Goal: Information Seeking & Learning: Learn about a topic

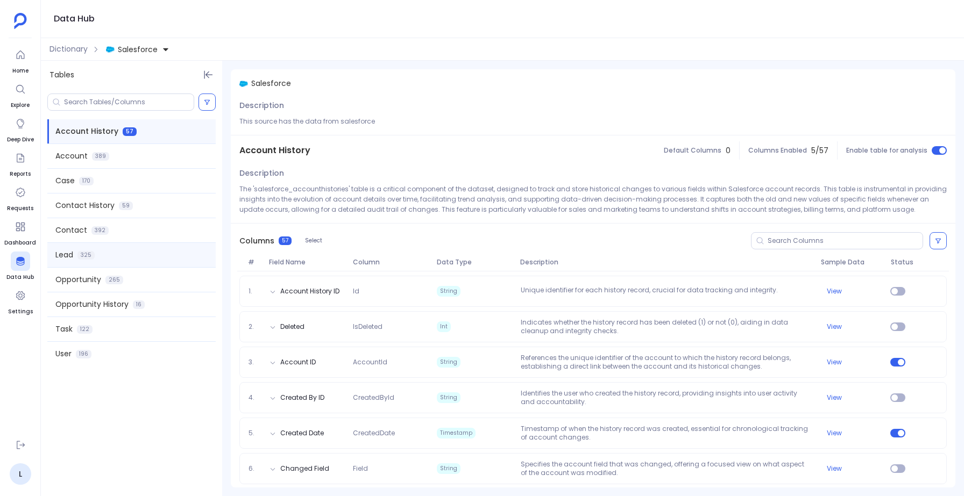
click at [75, 260] on div "Lead 325" at bounding box center [131, 255] width 168 height 24
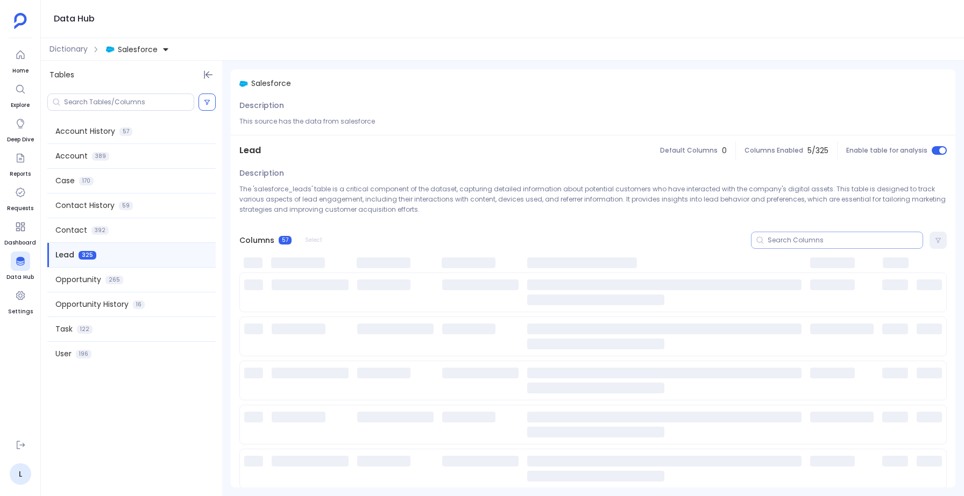
click at [799, 244] on input at bounding box center [844, 240] width 155 height 9
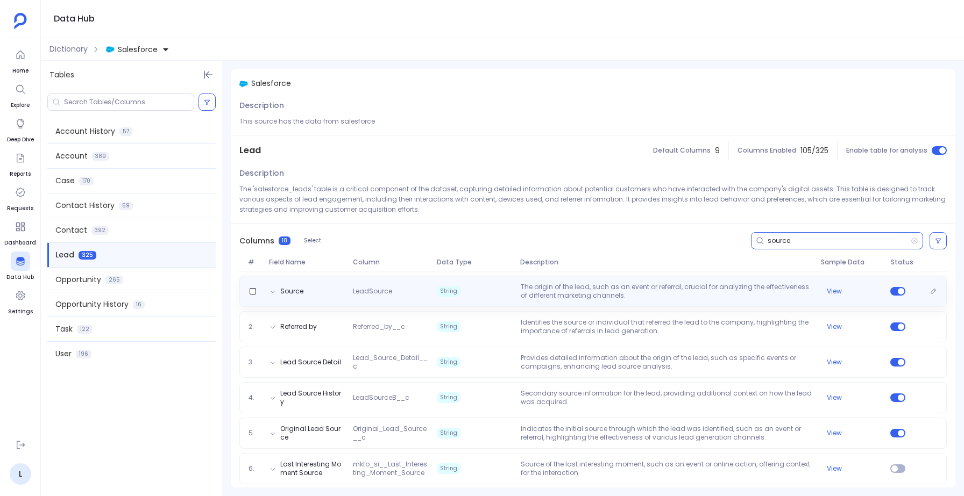
type input "source"
click at [630, 297] on p "The origin of the lead, such as an event or referral, crucial for analyzing the…" at bounding box center [666, 291] width 300 height 17
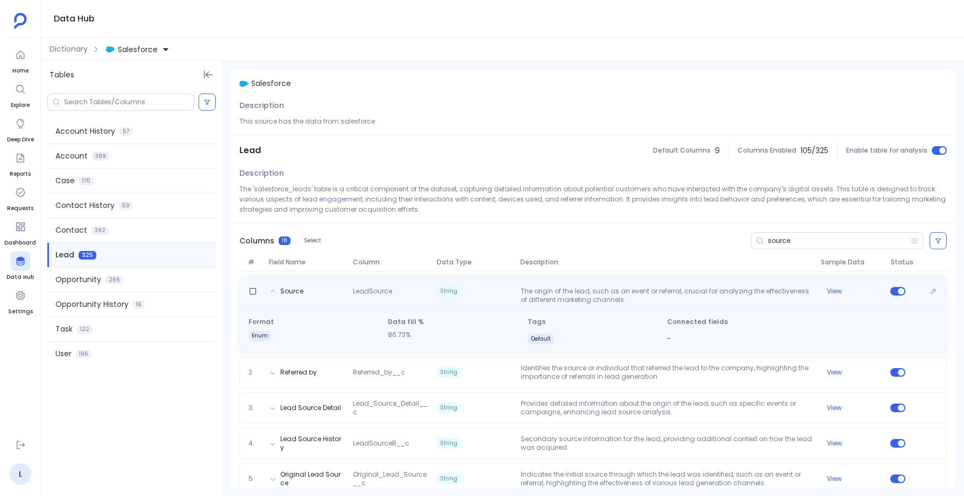
click at [630, 296] on p "The origin of the lead, such as an event or referral, crucial for analyzing the…" at bounding box center [666, 295] width 300 height 17
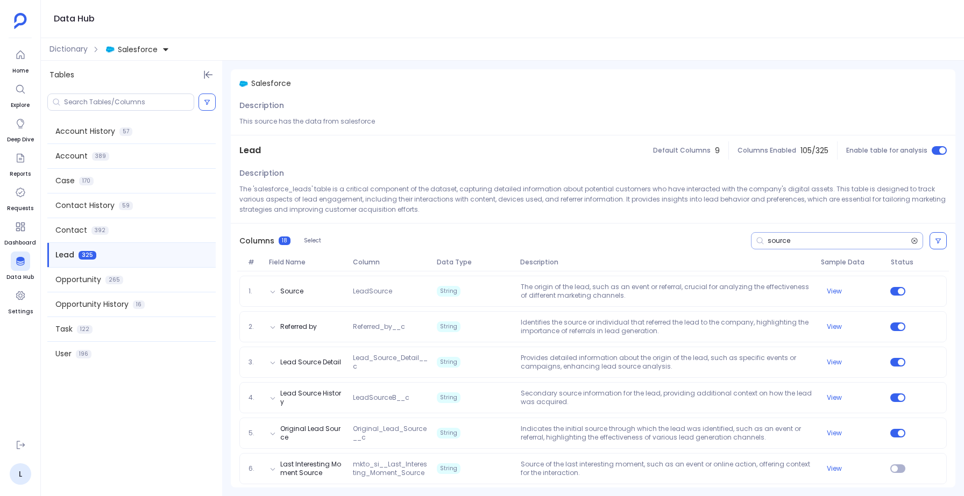
click at [912, 240] on icon at bounding box center [914, 241] width 6 height 6
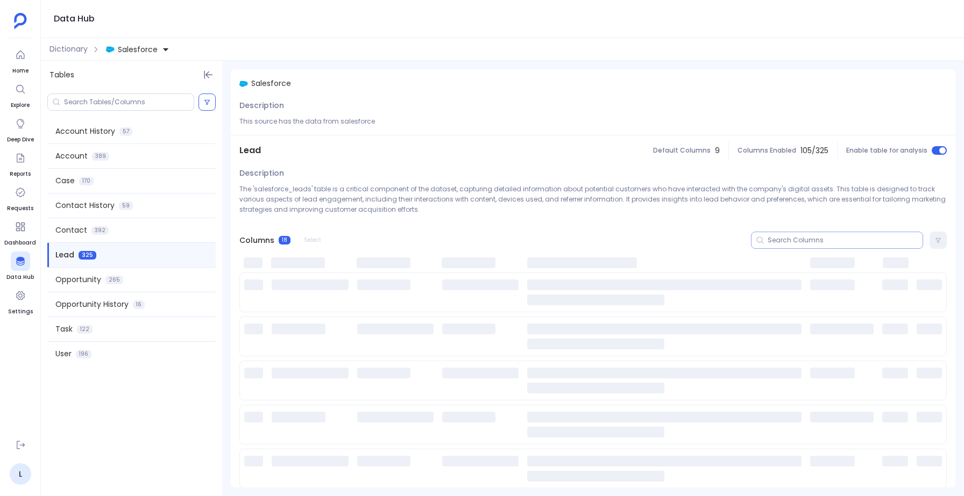
click at [845, 247] on div at bounding box center [837, 240] width 172 height 17
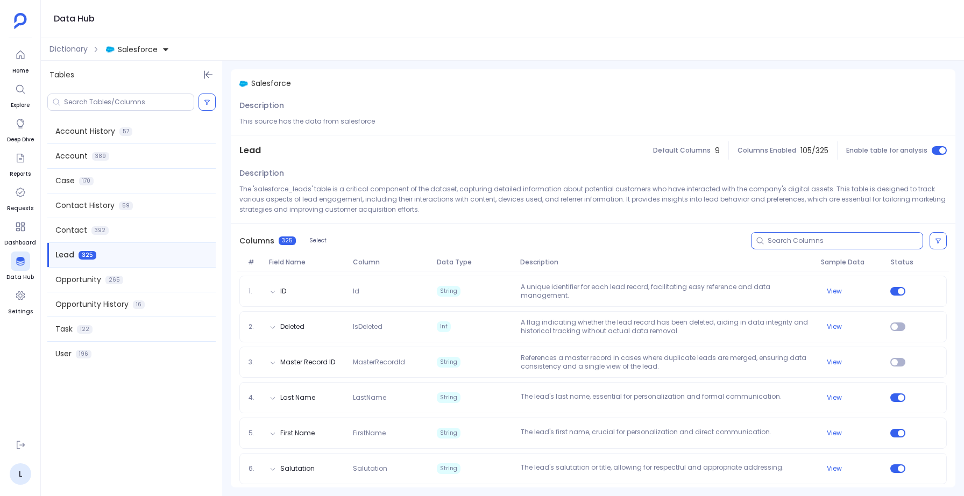
click at [844, 239] on input at bounding box center [844, 241] width 155 height 9
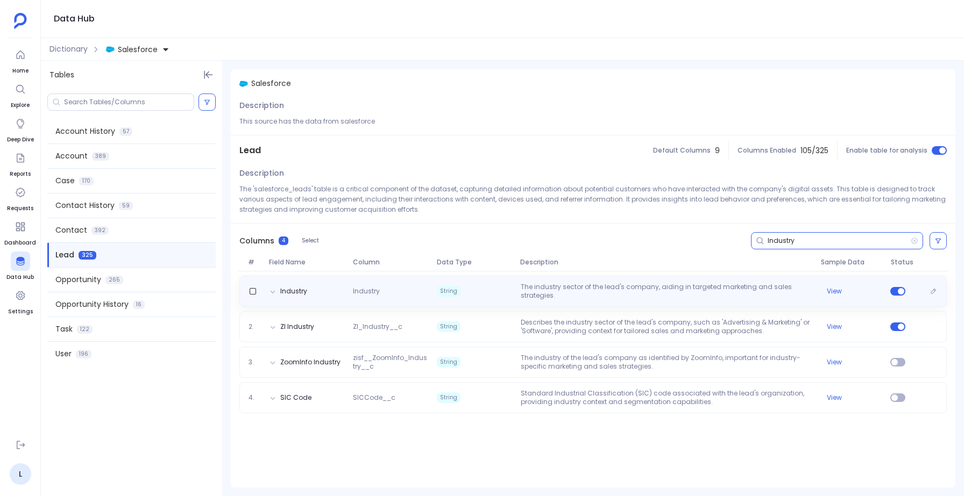
type input "Industry"
click at [594, 288] on p "The industry sector of the lead's company, aiding in targeted marketing and sal…" at bounding box center [666, 291] width 300 height 17
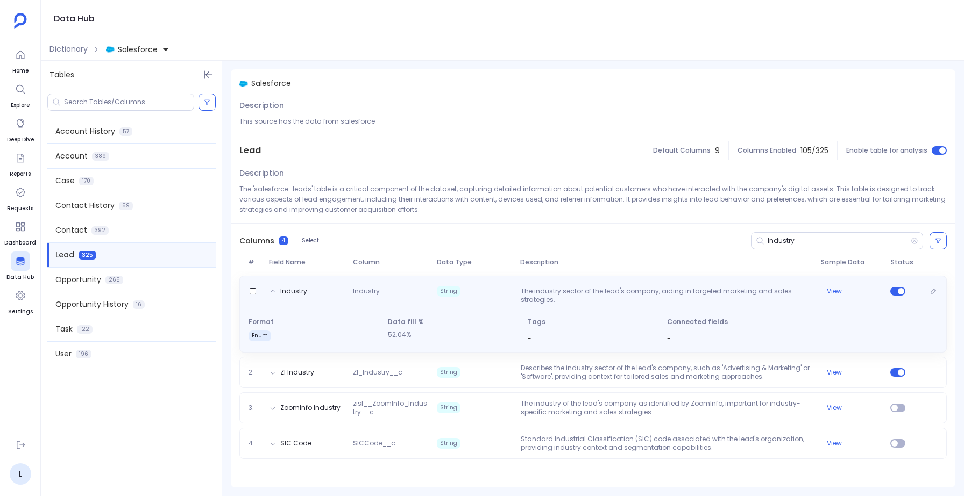
click at [594, 288] on p "The industry sector of the lead's company, aiding in targeted marketing and sal…" at bounding box center [666, 295] width 300 height 17
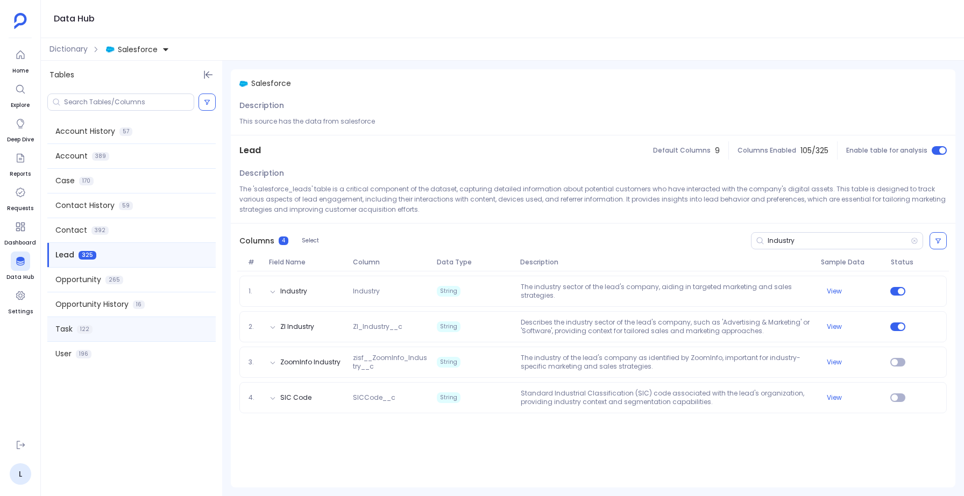
click at [97, 324] on div "Task 122" at bounding box center [131, 329] width 168 height 24
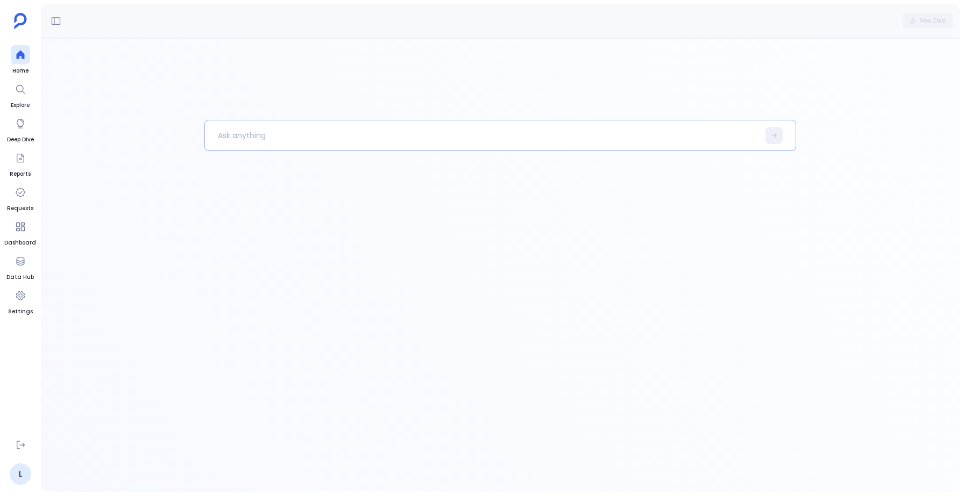
click at [243, 138] on p at bounding box center [482, 136] width 554 height 28
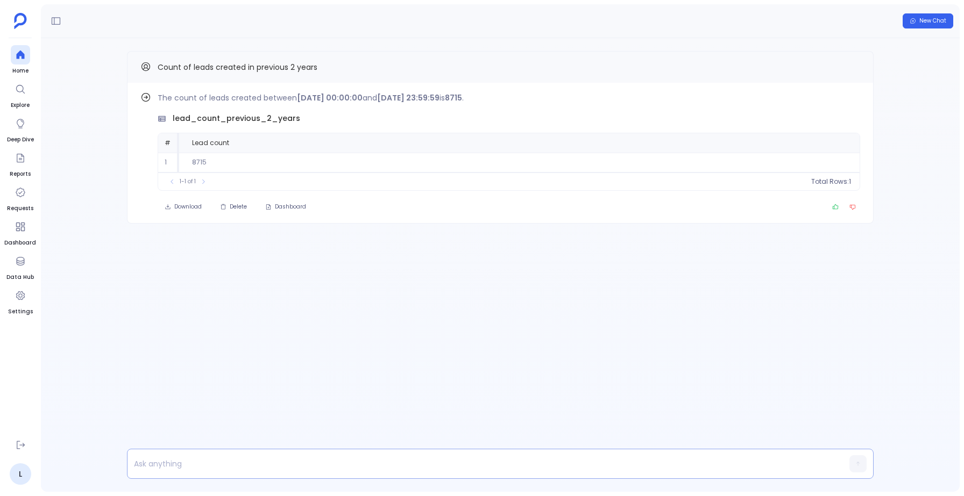
click at [193, 460] on p at bounding box center [479, 463] width 704 height 15
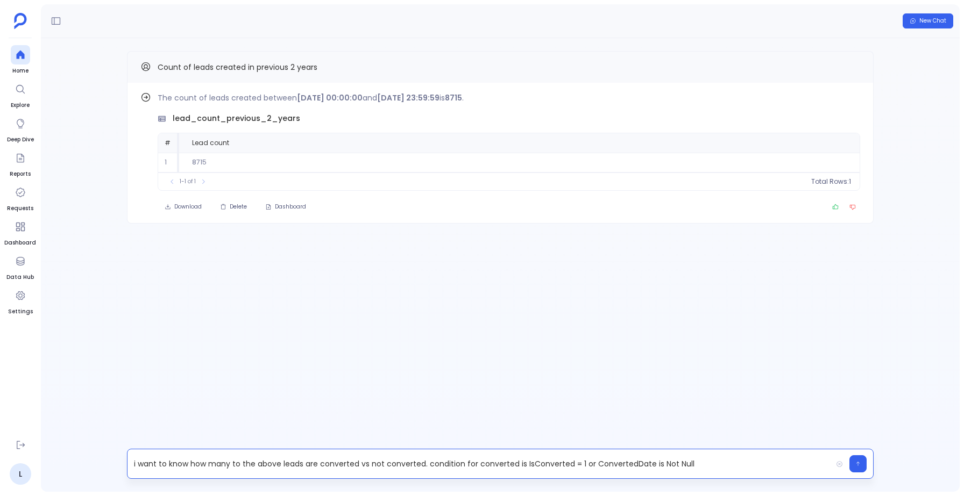
click at [432, 465] on p "i want to know how many to the above leads are converted vs not converted. cond…" at bounding box center [479, 463] width 704 height 15
click at [431, 465] on p "i want to know how many to the above leads are converted vs not converted. cond…" at bounding box center [479, 463] width 704 height 15
click at [718, 463] on p "i want to know how many to the above leads are converted vs not converted. Cond…" at bounding box center [479, 463] width 704 height 15
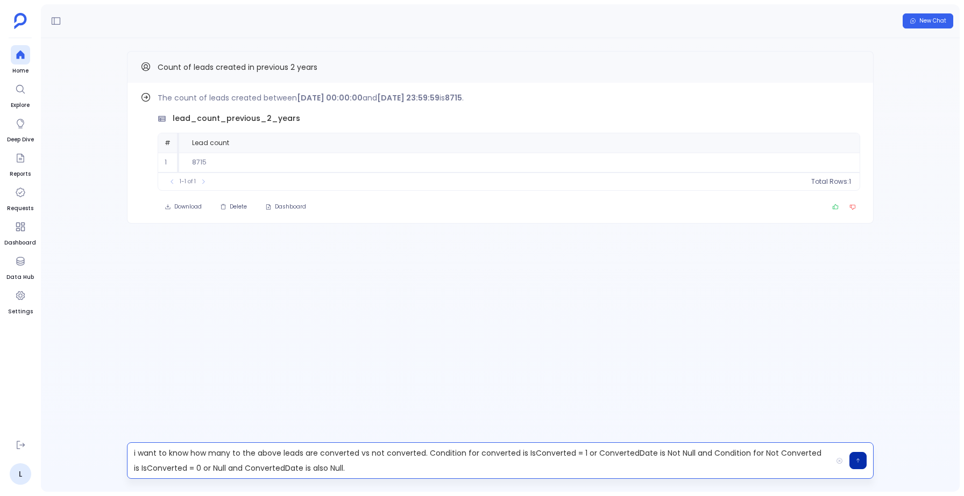
click at [858, 455] on button "button" at bounding box center [857, 460] width 17 height 17
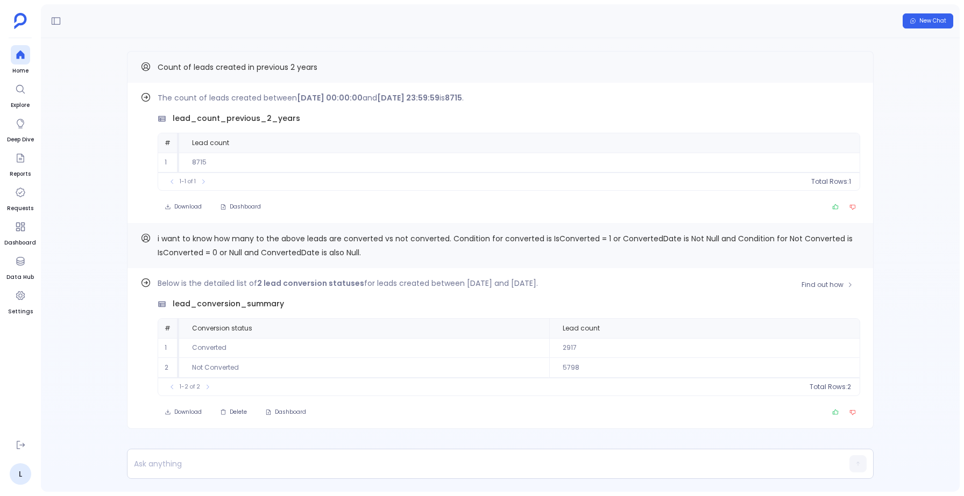
click at [230, 300] on span "lead_conversion_summary" at bounding box center [228, 303] width 111 height 11
copy span "lead_conversion_summary"
click at [153, 465] on p at bounding box center [479, 463] width 704 height 15
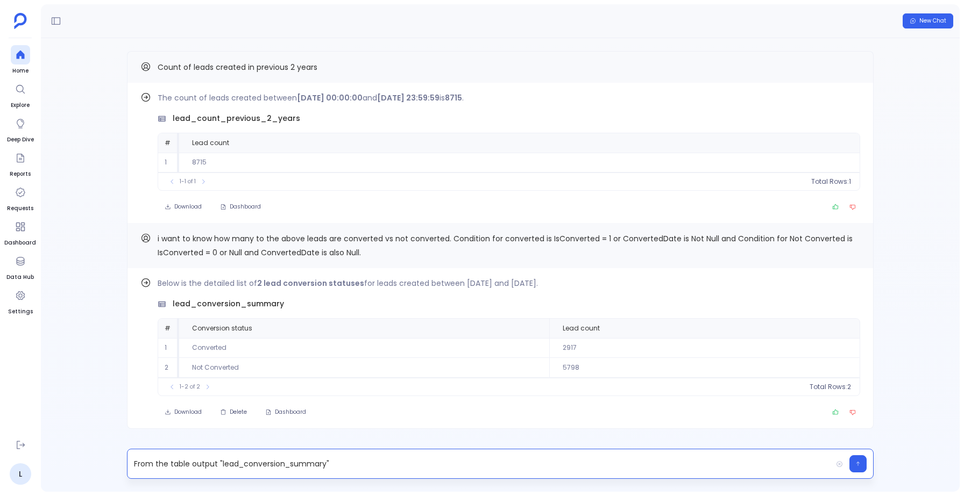
click at [346, 460] on p "From the table output "lead_conversion_summary"" at bounding box center [479, 463] width 704 height 15
drag, startPoint x: 586, startPoint y: 462, endPoint x: 616, endPoint y: 462, distance: 30.1
click at [616, 462] on p "From the table output "lead_conversion_summary" , group it by lead source , and…" at bounding box center [479, 463] width 704 height 15
click at [860, 460] on button "button" at bounding box center [857, 463] width 17 height 17
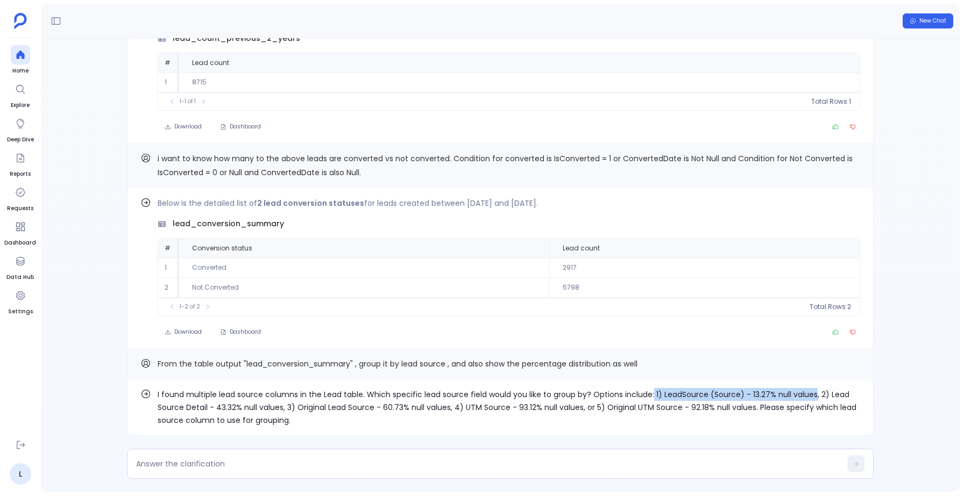
drag, startPoint x: 651, startPoint y: 394, endPoint x: 812, endPoint y: 393, distance: 160.8
click at [812, 393] on p "I found multiple lead source columns in the Lead table. Which specific lead sou…" at bounding box center [509, 407] width 702 height 39
copy p "1) LeadSource (Source) - 13.27% null values"
click at [335, 455] on div at bounding box center [500, 464] width 746 height 30
click at [172, 465] on textarea at bounding box center [488, 464] width 704 height 11
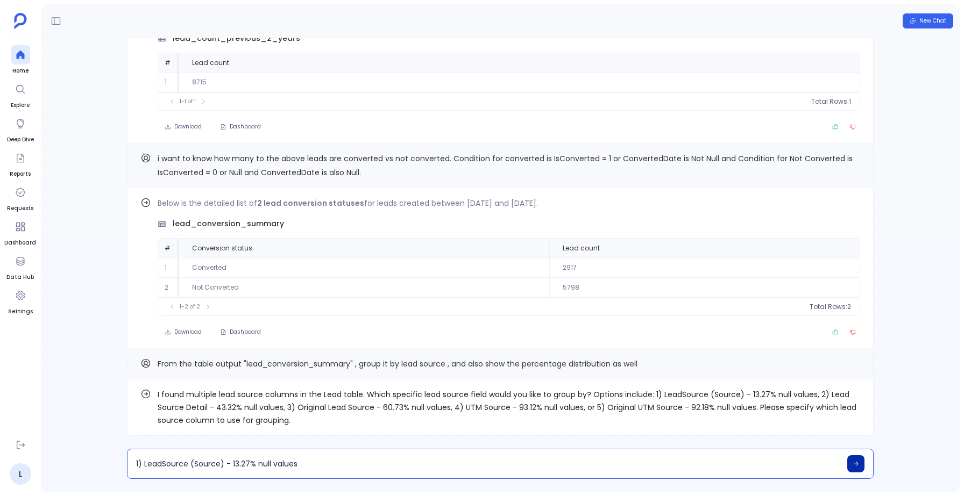
type textarea "1) LeadSource (Source) - 13.27% null values"
click at [854, 465] on icon at bounding box center [855, 464] width 6 height 6
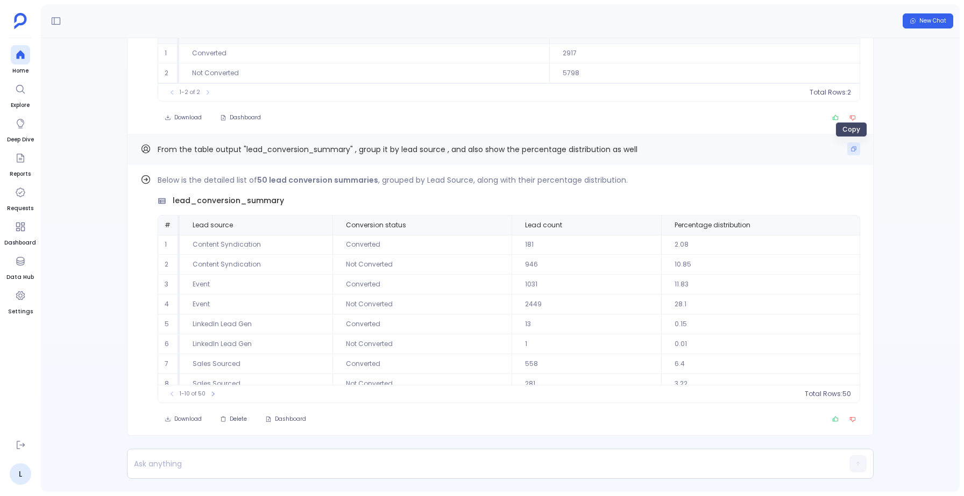
click at [854, 149] on button "Copy" at bounding box center [853, 148] width 13 height 13
click at [851, 147] on icon "Copy" at bounding box center [853, 149] width 5 height 5
click at [230, 420] on span "Delete" at bounding box center [238, 420] width 17 height 8
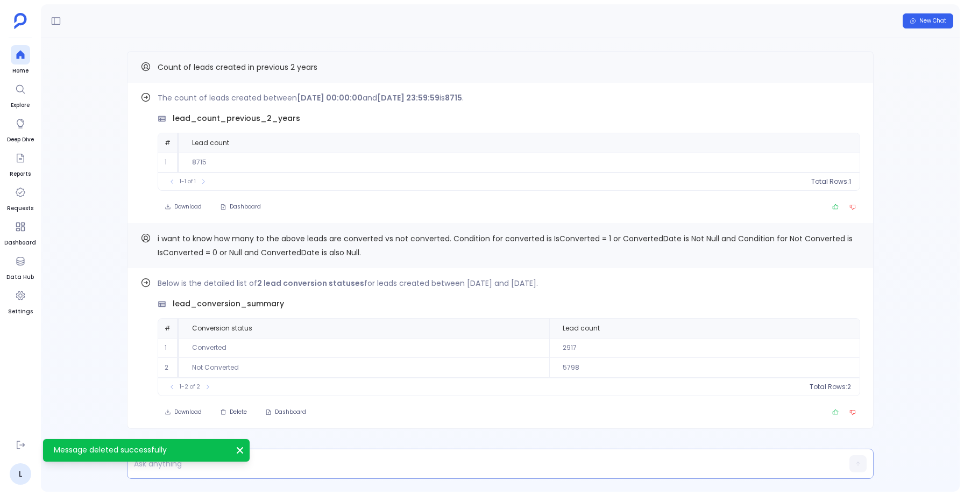
click at [174, 467] on p at bounding box center [479, 463] width 704 height 15
paste p
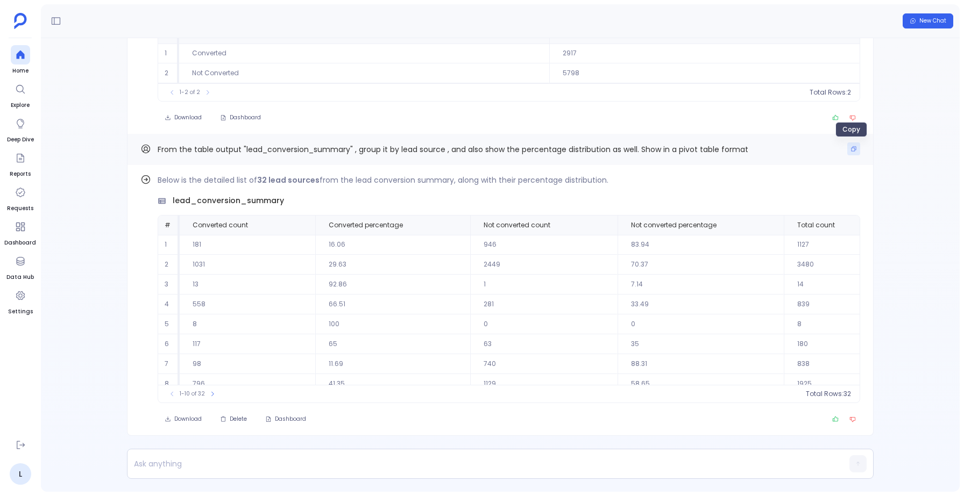
click at [853, 148] on icon "Copy" at bounding box center [853, 149] width 6 height 6
click at [245, 412] on button "Delete" at bounding box center [233, 419] width 41 height 15
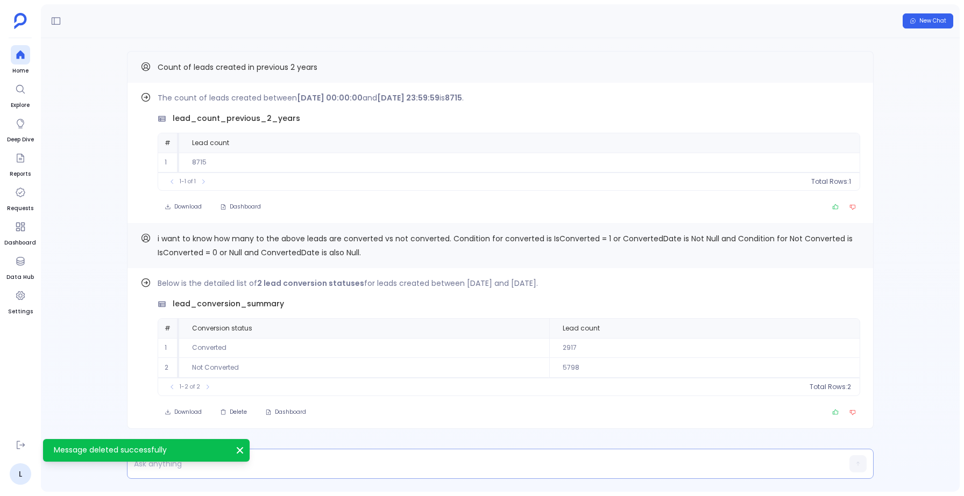
click at [176, 473] on div at bounding box center [479, 464] width 704 height 29
click at [178, 469] on p at bounding box center [479, 463] width 704 height 15
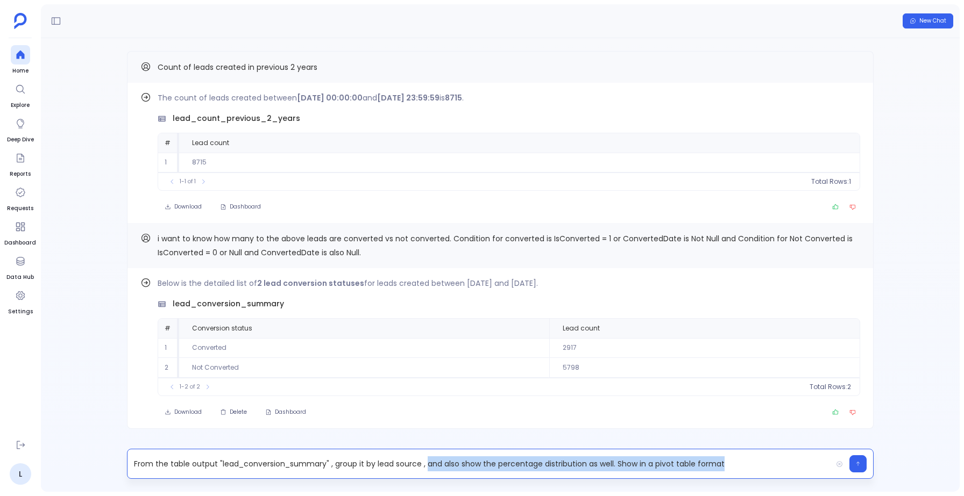
drag, startPoint x: 425, startPoint y: 465, endPoint x: 726, endPoint y: 468, distance: 301.7
click at [726, 468] on p "From the table output "lead_conversion_summary" , group it by lead source , and…" at bounding box center [479, 463] width 704 height 15
click at [860, 463] on icon "button" at bounding box center [857, 464] width 5 height 6
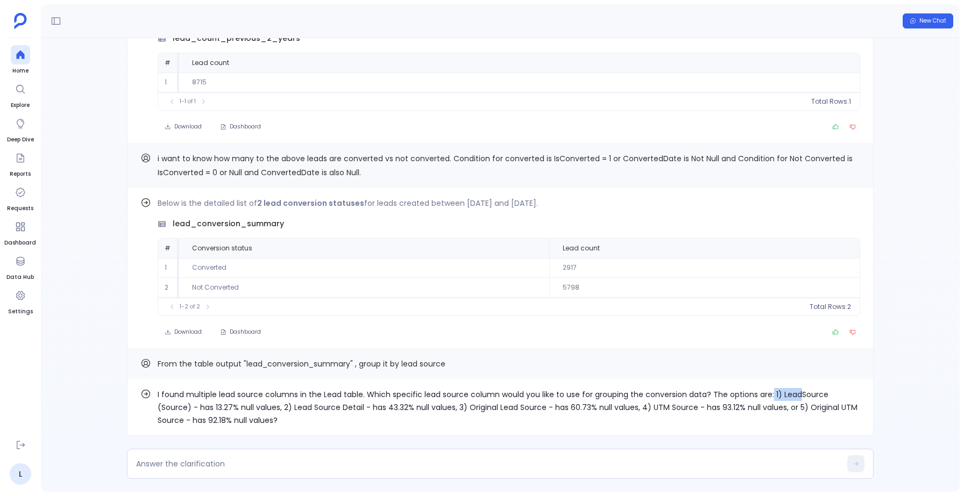
drag, startPoint x: 769, startPoint y: 394, endPoint x: 795, endPoint y: 399, distance: 26.4
click at [795, 399] on p "I found multiple lead source columns in the Lead table. Which specific lead sou…" at bounding box center [509, 407] width 702 height 39
click at [279, 408] on p "I found multiple lead source columns in the Lead table. Which specific lead sou…" at bounding box center [509, 407] width 702 height 39
copy p "1) LeadSource (Source) - has 13.27% null values"
click at [224, 468] on textarea at bounding box center [488, 464] width 704 height 11
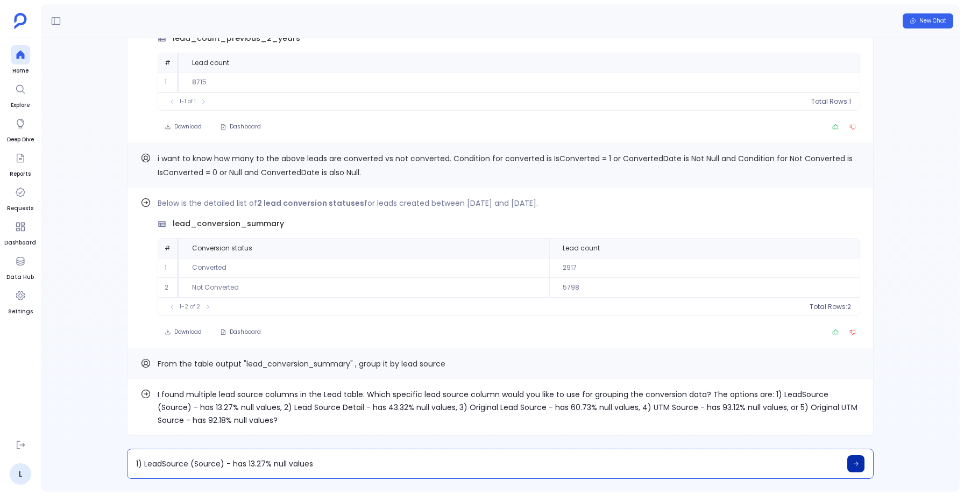
type textarea "1) LeadSource (Source) - has 13.27% null values"
click at [855, 463] on icon at bounding box center [855, 464] width 6 height 6
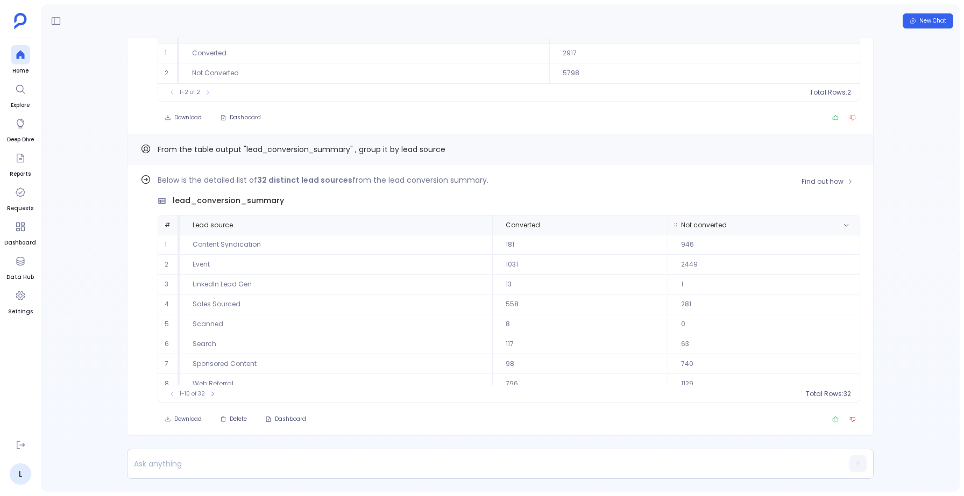
click at [755, 227] on span "Not converted" at bounding box center [718, 225] width 93 height 9
click at [831, 392] on span "32" at bounding box center [834, 394] width 8 height 9
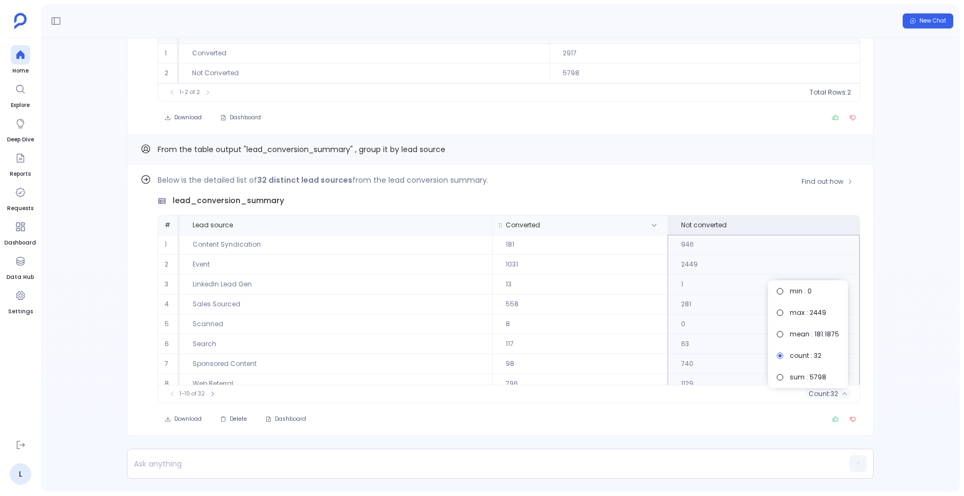
click at [551, 221] on span "Converted" at bounding box center [538, 225] width 82 height 9
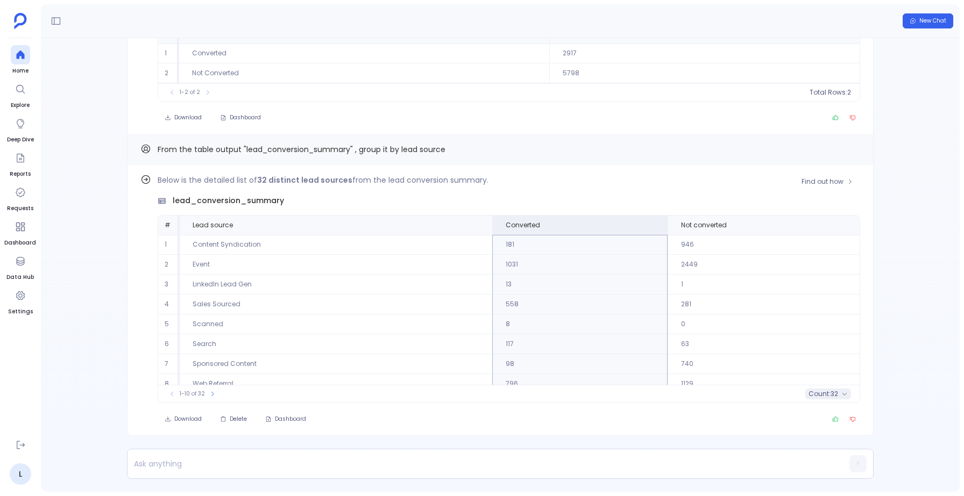
click at [825, 393] on span "count :" at bounding box center [819, 394] width 22 height 9
click at [684, 411] on div "Below is the detailed list of 32 distinct lead sources from the lead conversion…" at bounding box center [509, 300] width 702 height 253
click at [847, 149] on button "Copy" at bounding box center [853, 148] width 13 height 13
click at [177, 469] on p at bounding box center [479, 463] width 704 height 15
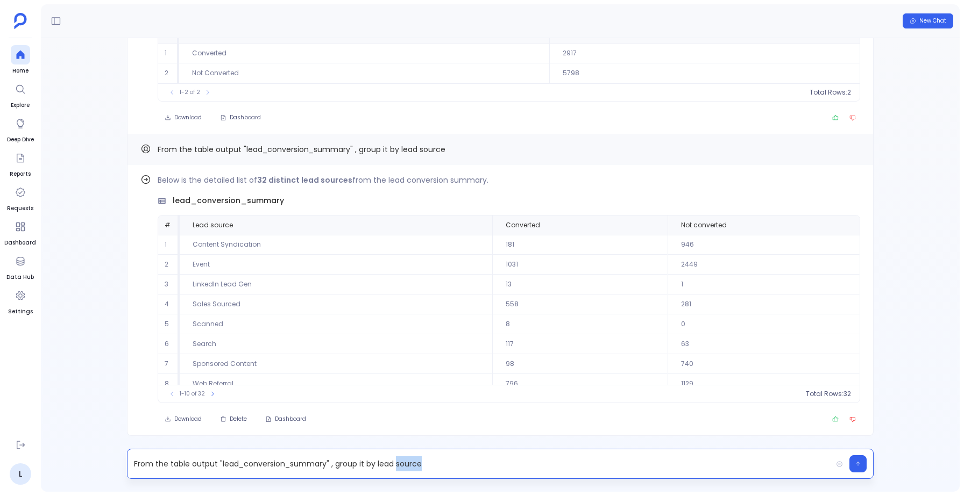
drag, startPoint x: 395, startPoint y: 465, endPoint x: 426, endPoint y: 465, distance: 31.2
click at [426, 465] on p "From the table output "lead_conversion_summary" , group it by lead source" at bounding box center [479, 463] width 704 height 15
click at [857, 462] on icon "button" at bounding box center [857, 464] width 3 height 4
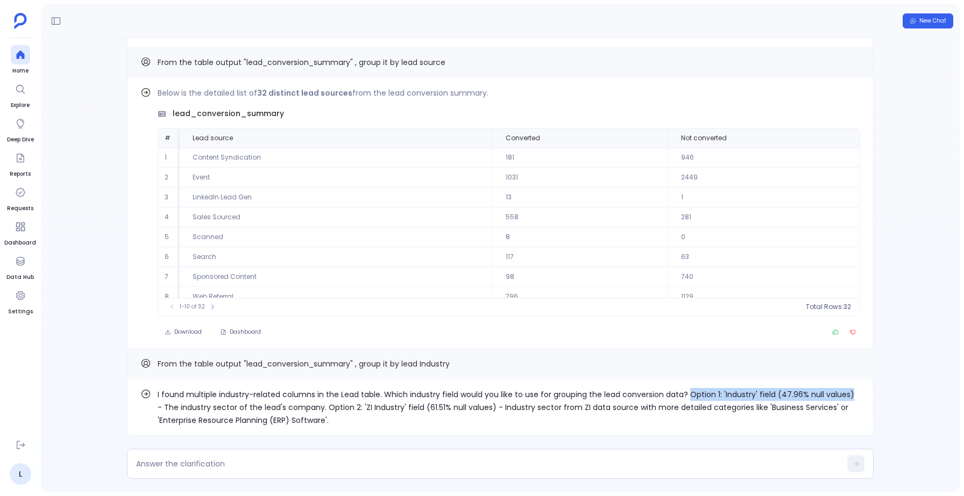
drag, startPoint x: 687, startPoint y: 395, endPoint x: 845, endPoint y: 398, distance: 158.7
click at [845, 398] on p "I found multiple industry-related columns in the Lead table. Which industry fie…" at bounding box center [509, 407] width 702 height 39
copy p "Option 1: 'Industry' field (47.96% null values)"
click at [356, 463] on textarea at bounding box center [488, 464] width 704 height 11
type textarea "Option 1: 'Industry' field (47.96% null values)"
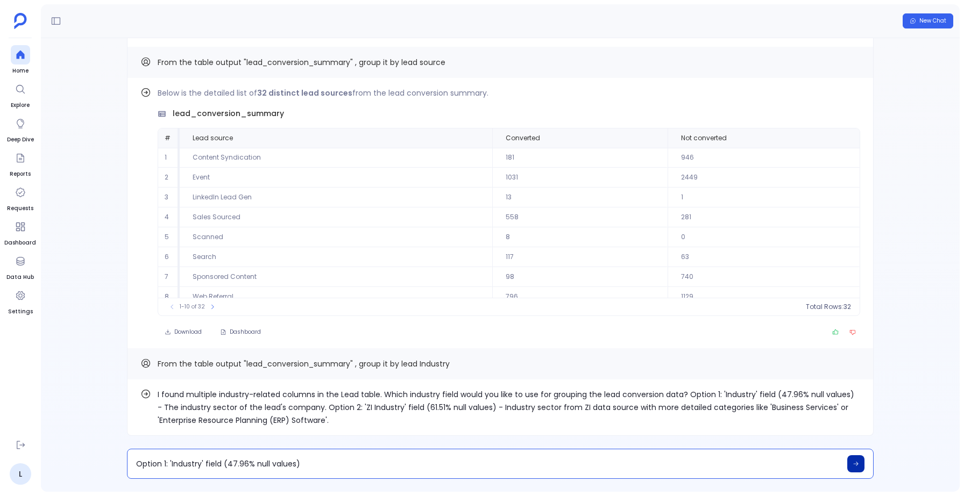
click at [858, 461] on icon at bounding box center [855, 464] width 6 height 6
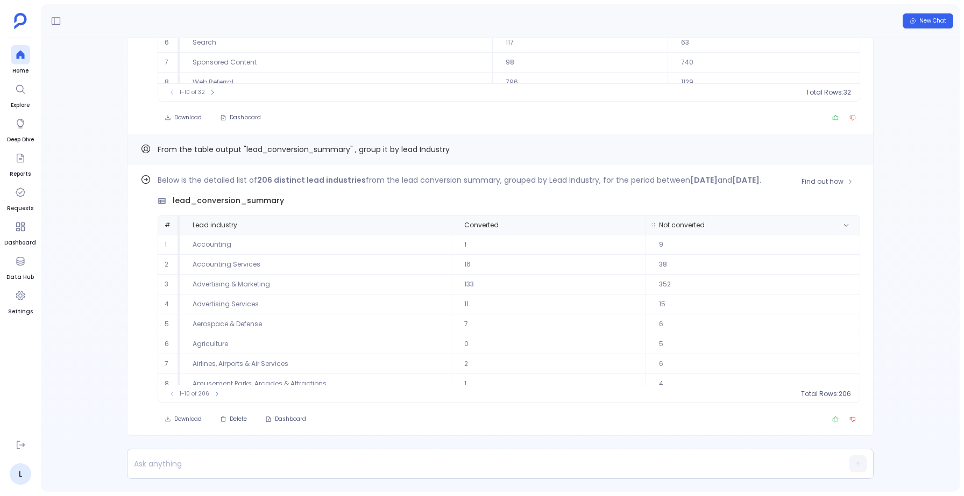
click at [762, 223] on span "Not converted" at bounding box center [751, 225] width 202 height 9
click at [830, 391] on span "206" at bounding box center [831, 394] width 12 height 9
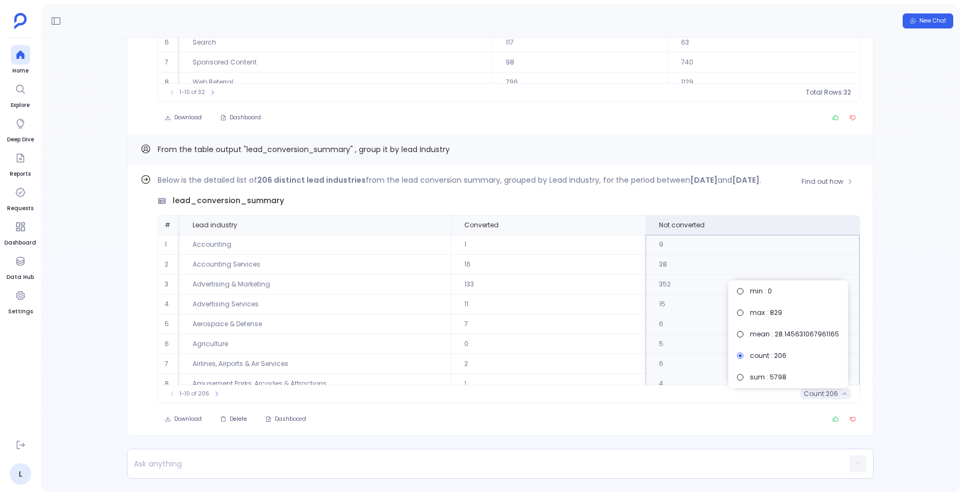
click at [830, 391] on span "206" at bounding box center [831, 394] width 12 height 9
click at [548, 224] on span "Converted" at bounding box center [546, 225] width 183 height 9
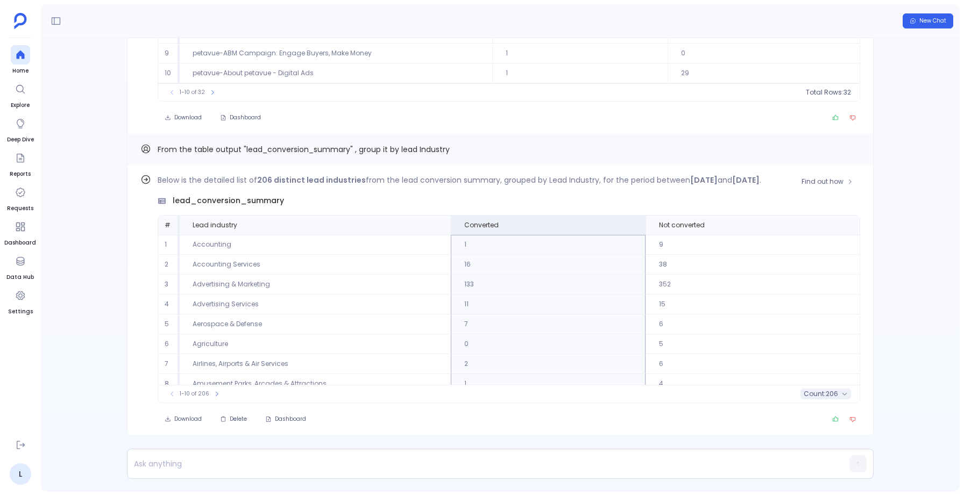
click at [822, 394] on span "count :" at bounding box center [814, 394] width 22 height 9
click at [755, 192] on div "Below is the detailed list of 206 distinct lead industries from the lead conver…" at bounding box center [509, 289] width 702 height 230
click at [630, 226] on icon at bounding box center [632, 225] width 6 height 6
click at [620, 258] on button "Sort Descending" at bounding box center [627, 265] width 106 height 22
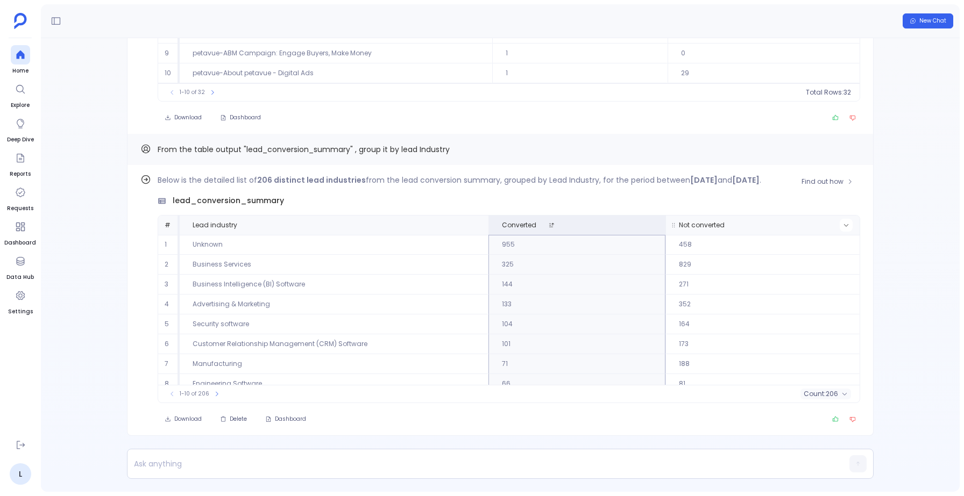
click at [843, 225] on icon at bounding box center [846, 225] width 6 height 6
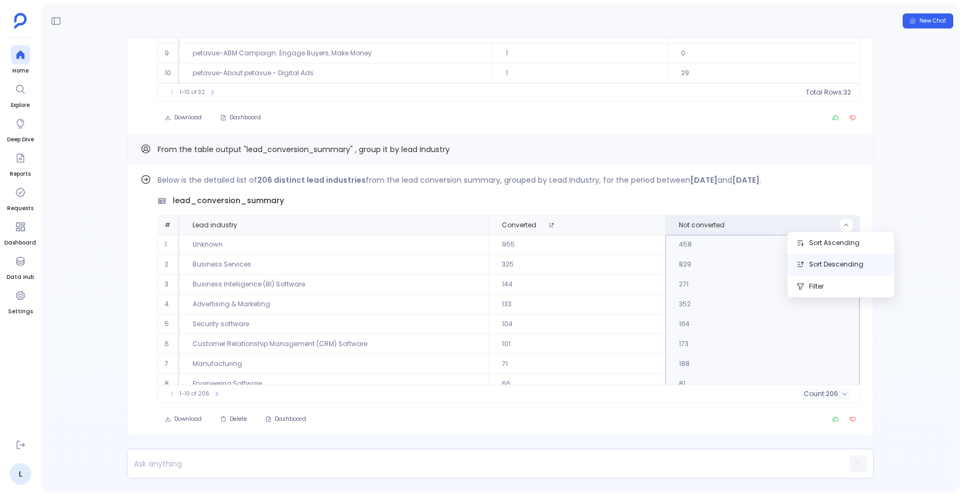
click at [824, 262] on button "Sort Descending" at bounding box center [840, 265] width 106 height 22
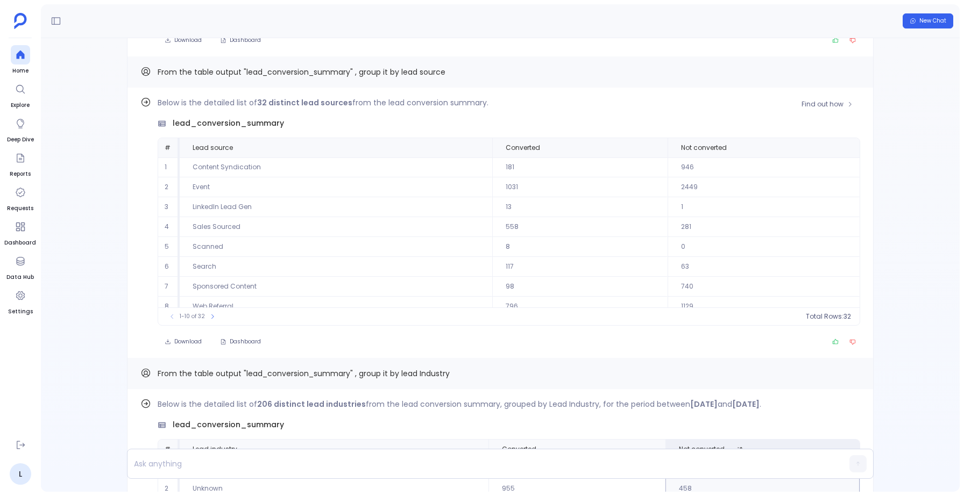
scroll to position [-234, 0]
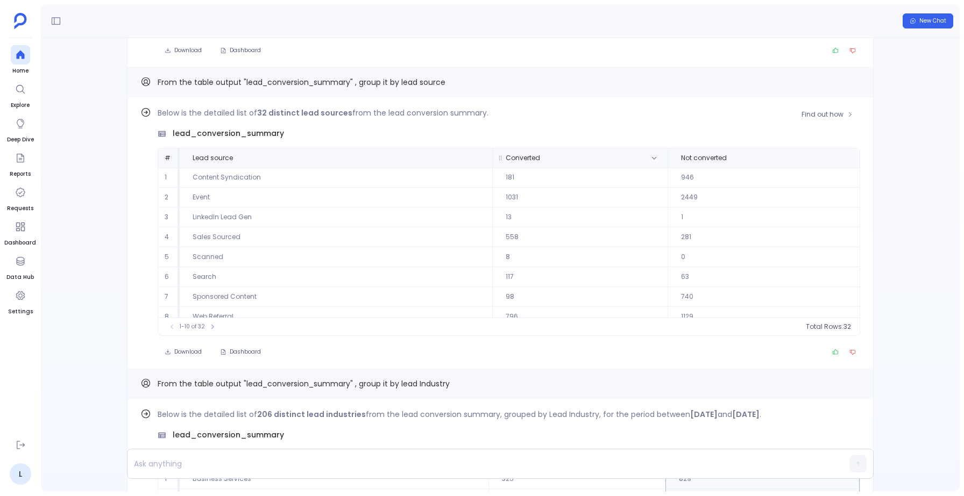
click at [529, 455] on span "Converted" at bounding box center [519, 459] width 34 height 9
click at [825, 327] on span "count :" at bounding box center [819, 327] width 22 height 9
click at [734, 455] on span "Not converted" at bounding box center [716, 459] width 93 height 9
click at [837, 329] on button "count : 32" at bounding box center [828, 327] width 46 height 11
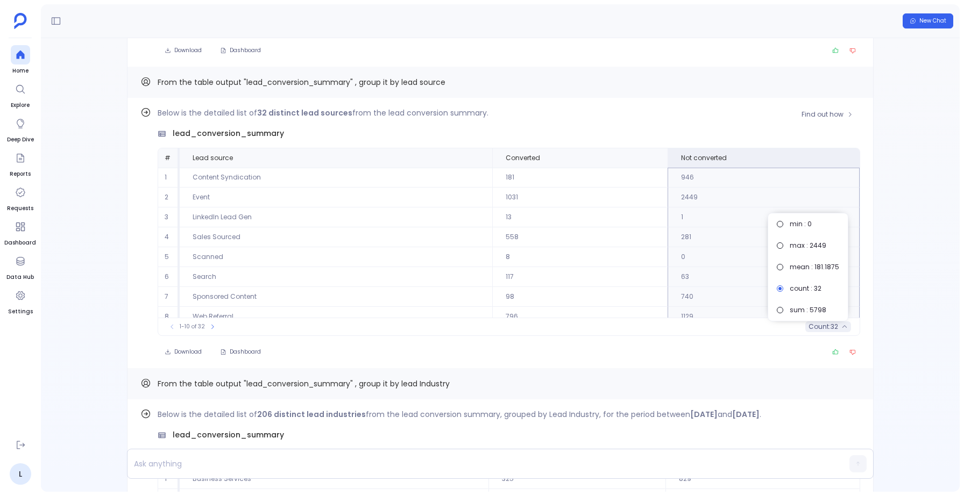
click at [837, 329] on button "count : 32" at bounding box center [828, 327] width 46 height 11
click at [830, 327] on span "32" at bounding box center [834, 327] width 8 height 9
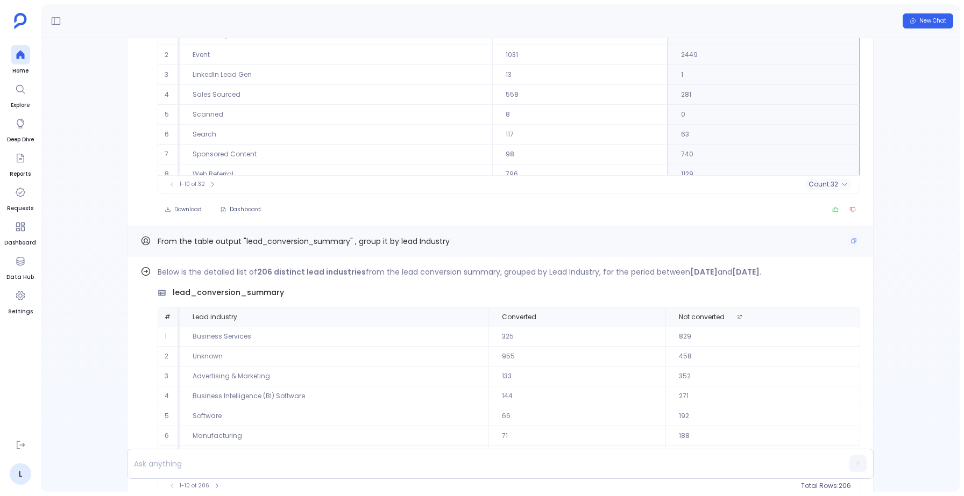
scroll to position [0, 0]
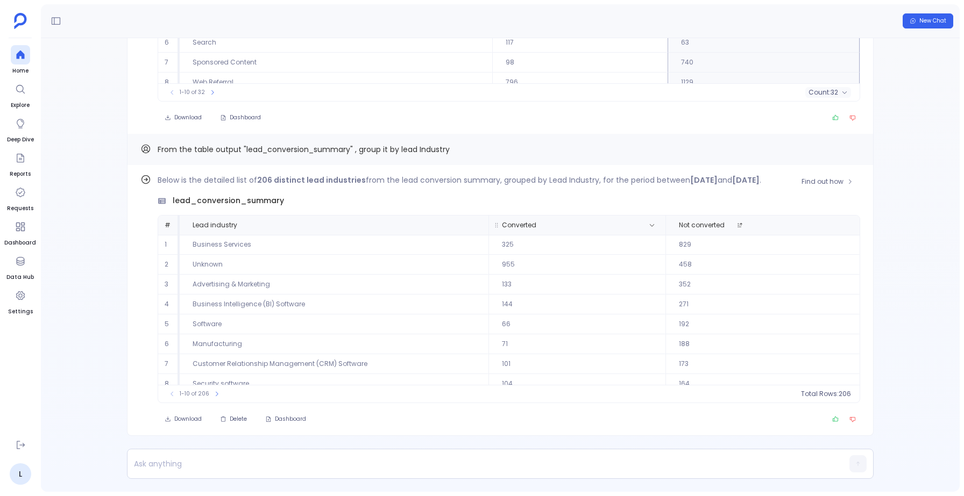
click at [579, 224] on span "Converted" at bounding box center [575, 225] width 165 height 9
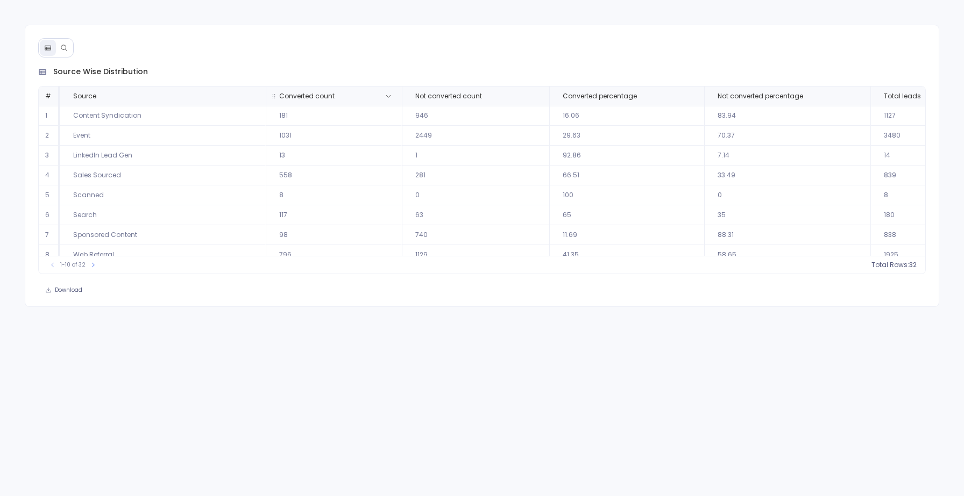
click at [328, 88] on th "Converted count" at bounding box center [334, 96] width 136 height 19
click at [905, 266] on button "count : 32" at bounding box center [894, 265] width 46 height 11
click at [901, 267] on span "32" at bounding box center [900, 265] width 8 height 9
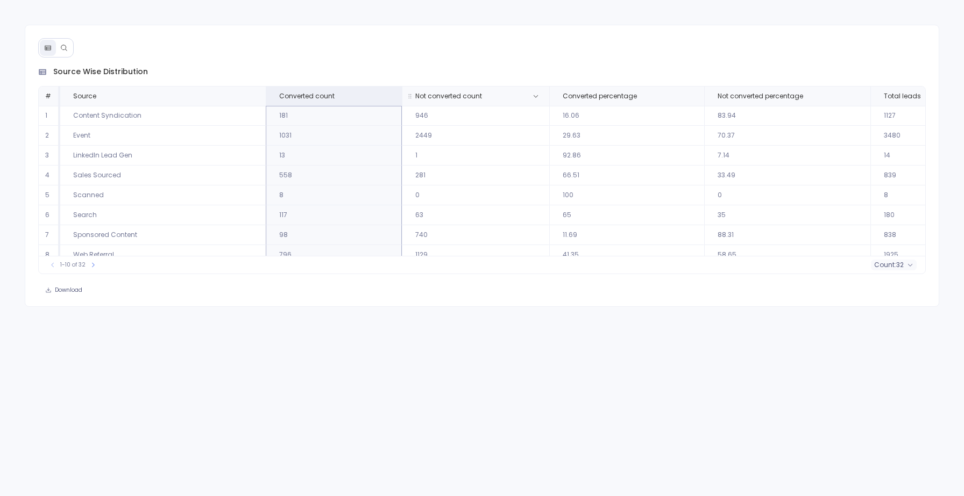
click at [476, 94] on span "Not converted count" at bounding box center [463, 96] width 114 height 9
click at [889, 263] on span "count :" at bounding box center [885, 265] width 22 height 9
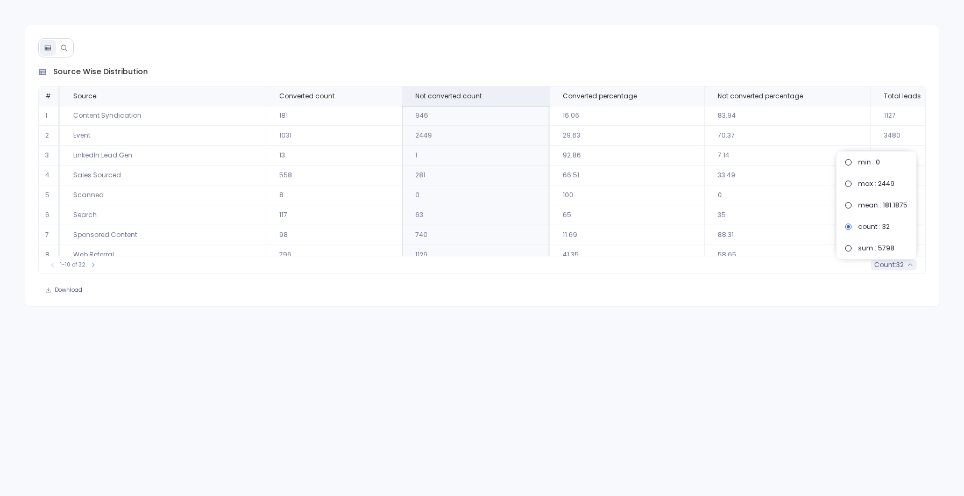
click at [889, 263] on span "count :" at bounding box center [885, 265] width 22 height 9
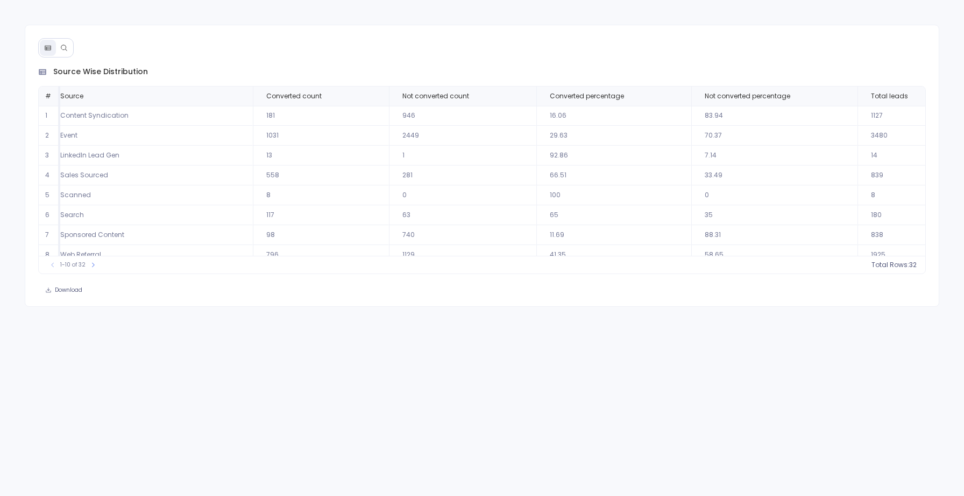
scroll to position [0, 17]
click at [670, 96] on icon at bounding box center [673, 96] width 6 height 6
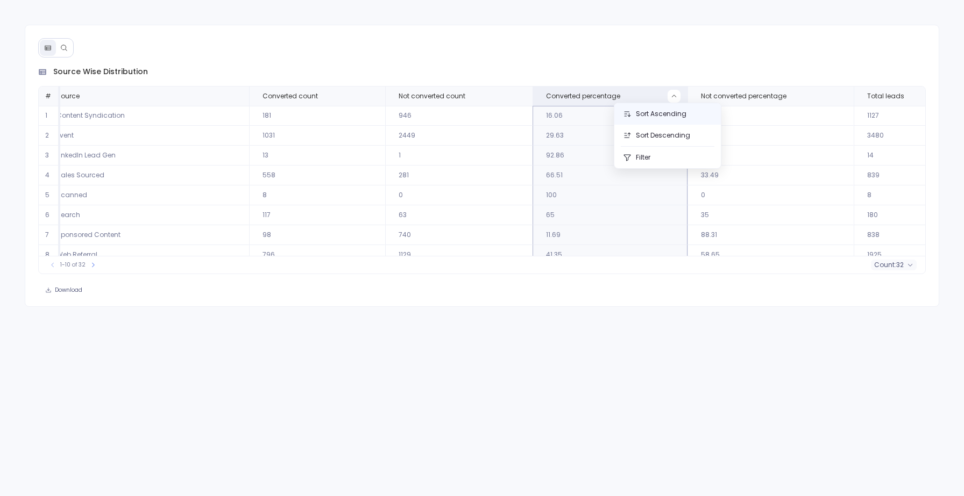
click at [662, 120] on button "Sort Ascending" at bounding box center [667, 114] width 106 height 22
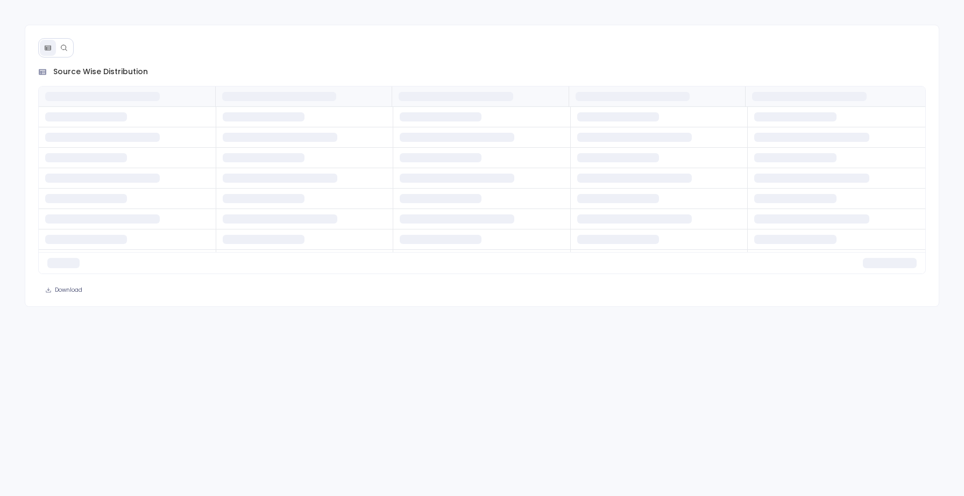
scroll to position [0, 0]
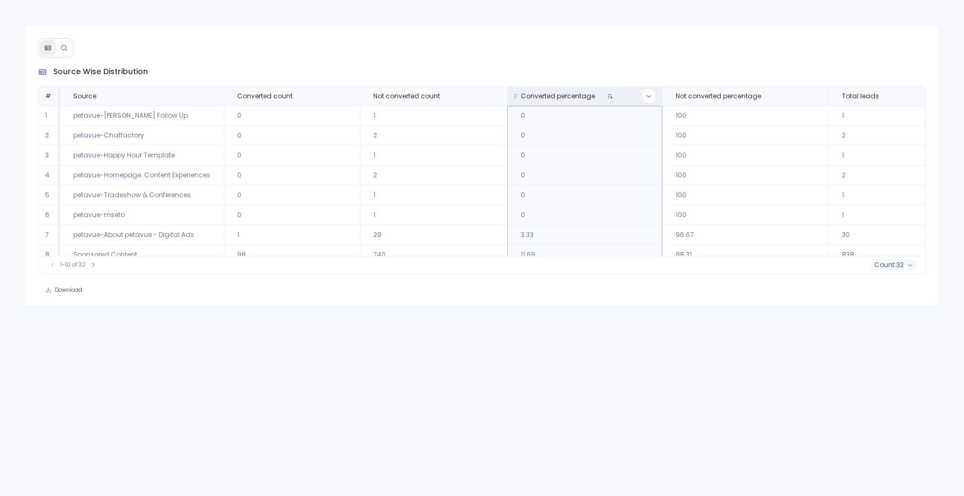
click at [645, 94] on icon at bounding box center [648, 96] width 6 height 6
click at [613, 134] on button "Sort Descending" at bounding box center [644, 136] width 106 height 22
click at [417, 103] on th "Not converted count" at bounding box center [429, 96] width 147 height 19
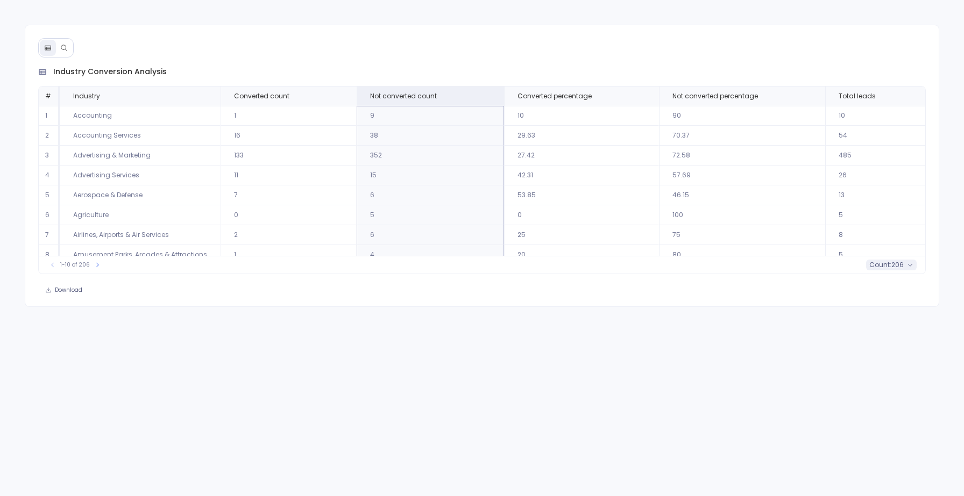
click at [904, 266] on button "count : 206" at bounding box center [891, 265] width 51 height 11
click at [283, 92] on span "Converted count" at bounding box center [261, 96] width 55 height 9
click at [897, 267] on span "206" at bounding box center [897, 265] width 12 height 9
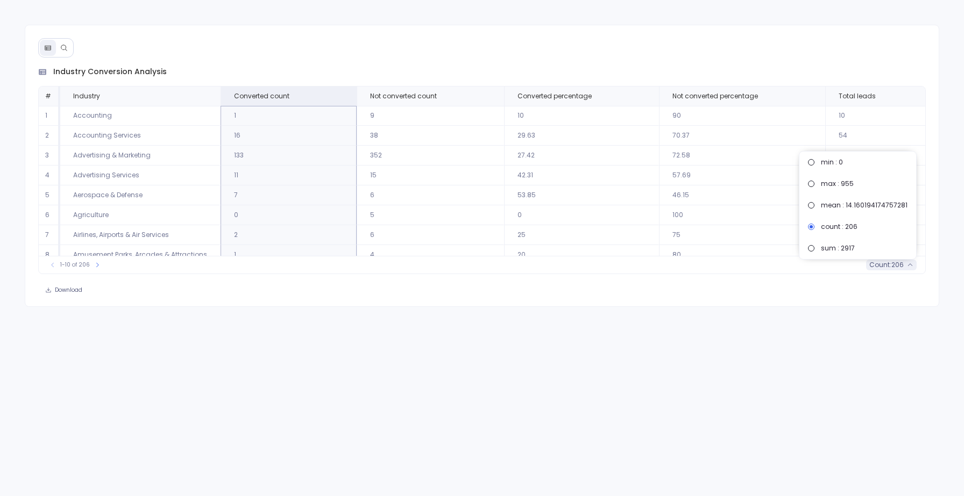
click at [897, 267] on span "206" at bounding box center [897, 265] width 12 height 9
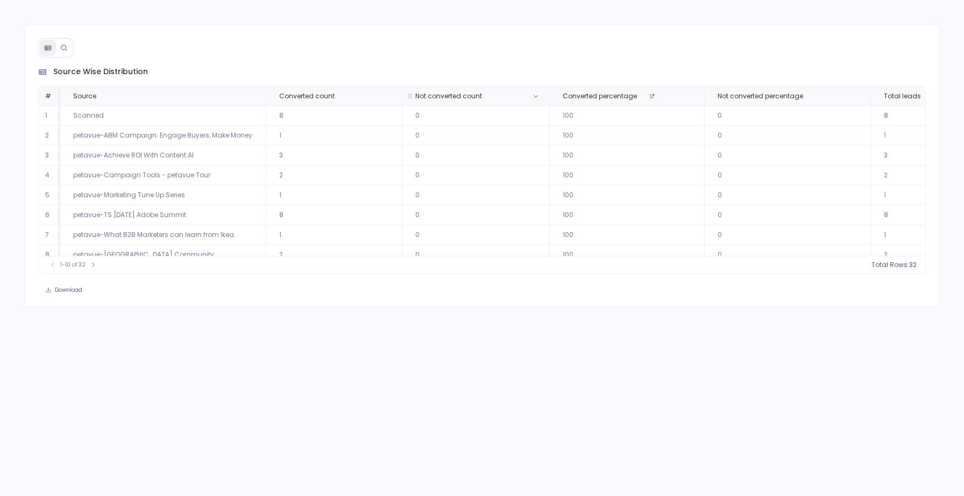
click at [457, 94] on span "Not converted count" at bounding box center [448, 96] width 67 height 9
click at [897, 267] on span "32" at bounding box center [900, 265] width 8 height 9
